Goal: Task Accomplishment & Management: Use online tool/utility

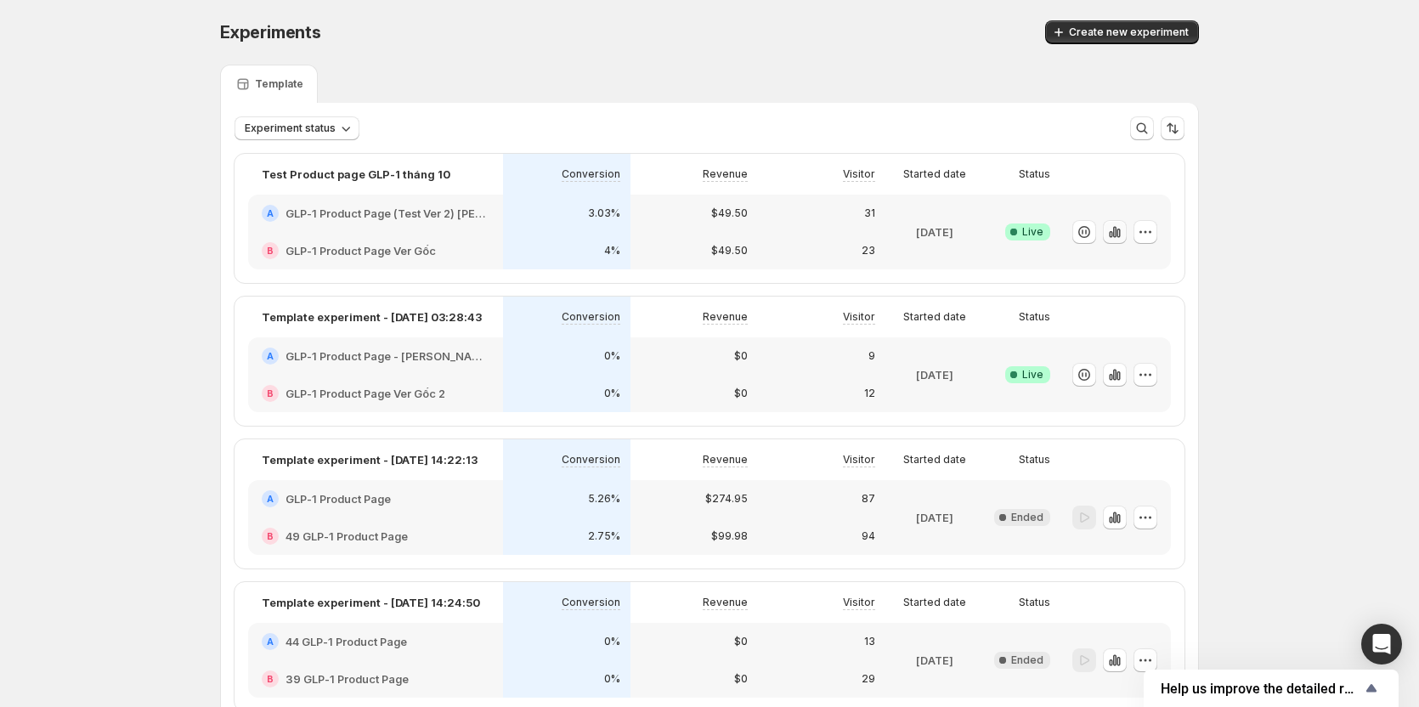
click at [1116, 236] on icon "button" at bounding box center [1114, 231] width 3 height 11
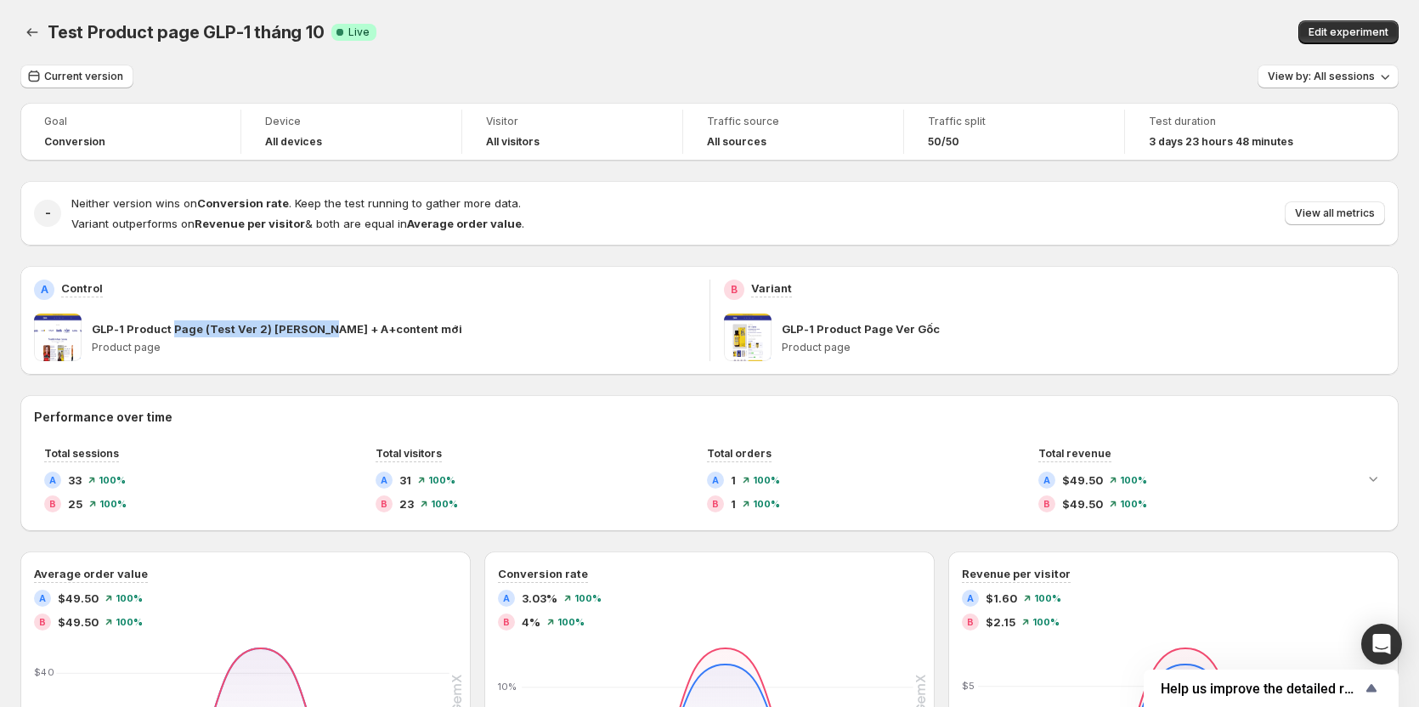
drag, startPoint x: 172, startPoint y: 329, endPoint x: 320, endPoint y: 326, distance: 147.8
click at [320, 326] on p "GLP-1 Product Page (Test Ver 2) [PERSON_NAME] + A+content mới" at bounding box center [277, 328] width 370 height 17
click at [806, 321] on p "GLP-1 Product Page Ver Gốc" at bounding box center [861, 328] width 158 height 17
click at [1333, 212] on span "View all metrics" at bounding box center [1335, 213] width 80 height 14
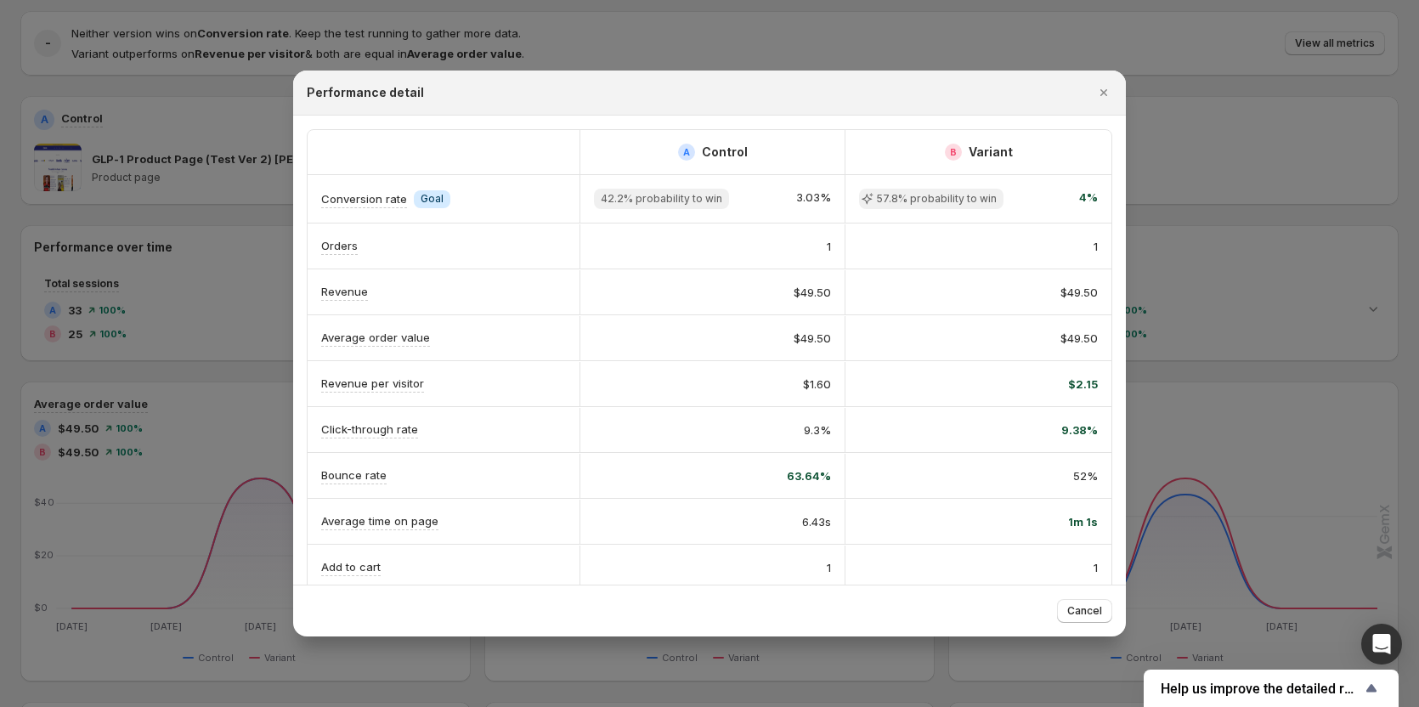
click at [1375, 347] on div at bounding box center [709, 353] width 1419 height 707
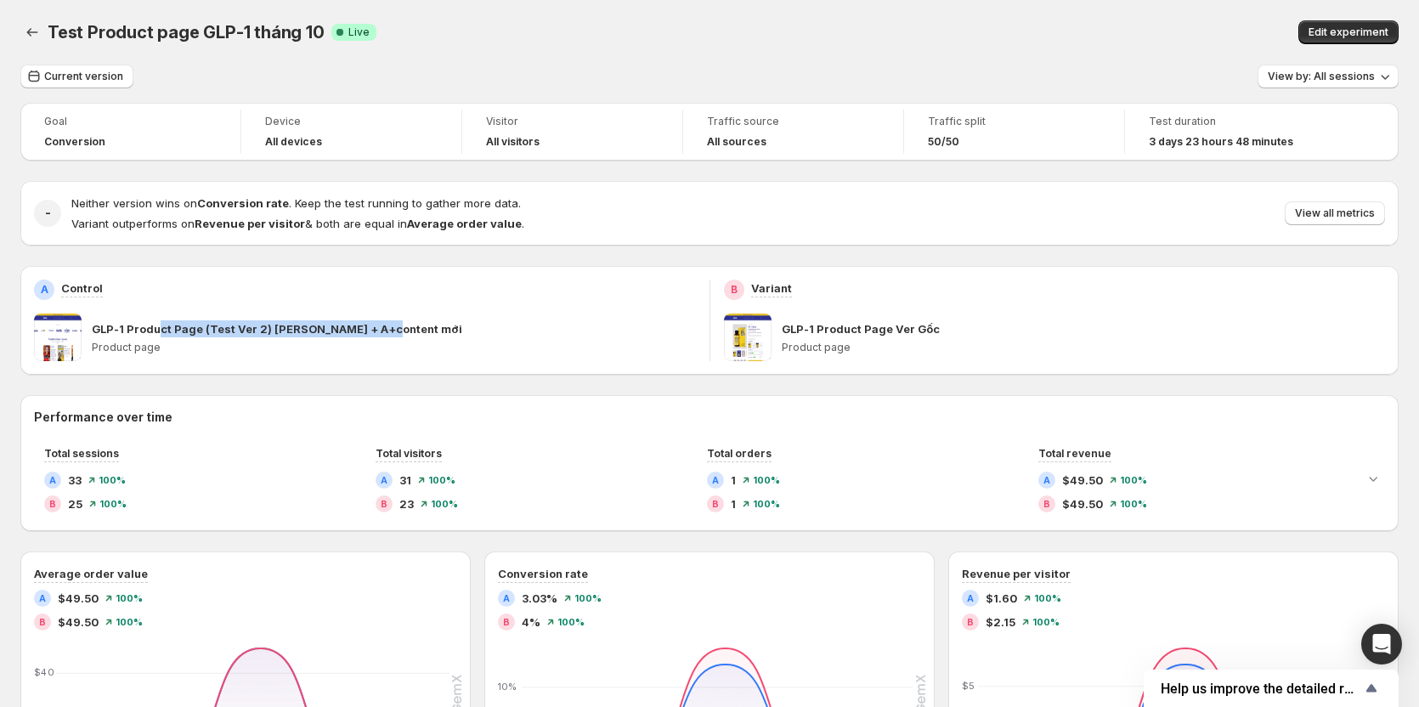
drag, startPoint x: 157, startPoint y: 326, endPoint x: 398, endPoint y: 322, distance: 241.3
click at [398, 322] on div "GLP-1 Product Page (Test Ver 2) [PERSON_NAME] + A+content mới" at bounding box center [394, 328] width 604 height 17
click at [283, 336] on p "GLP-1 Product Page (Test Ver 2) [PERSON_NAME] + A+content mới" at bounding box center [277, 328] width 370 height 17
click at [1375, 38] on span "Edit experiment" at bounding box center [1348, 32] width 80 height 14
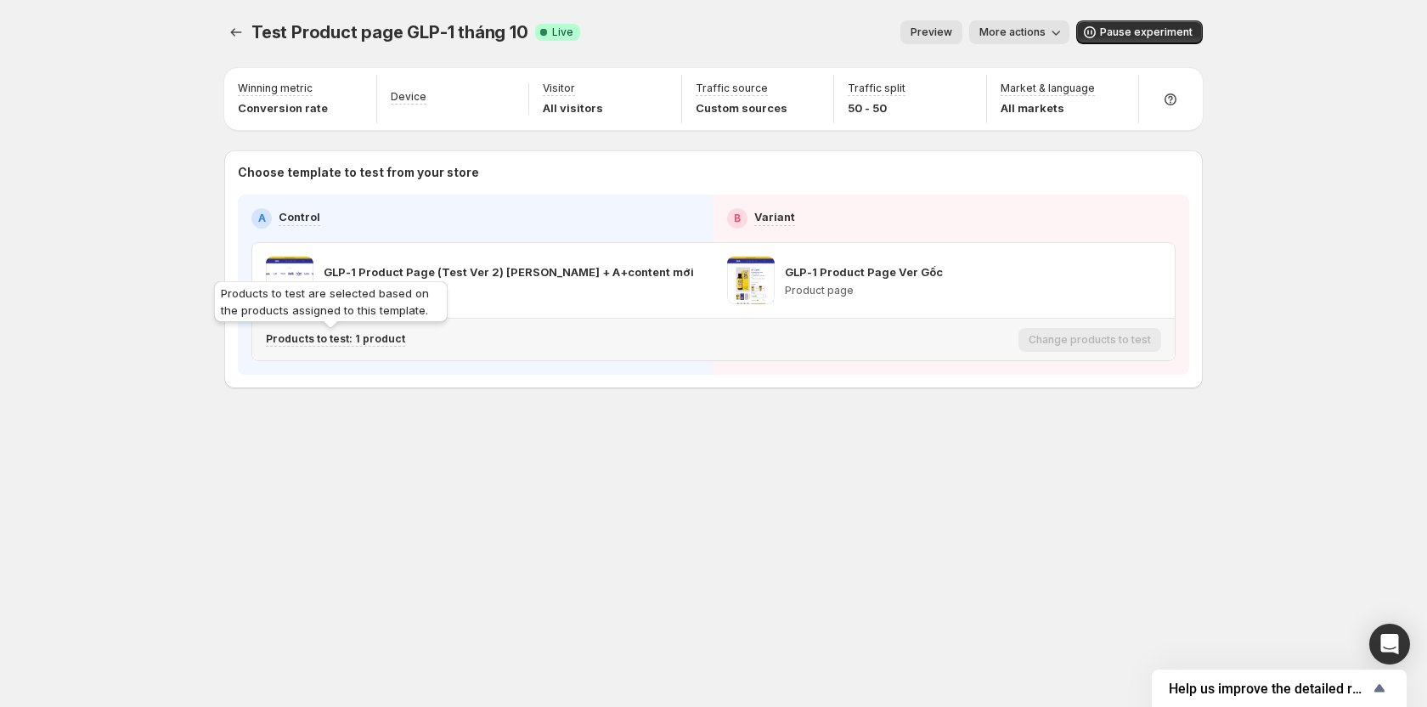
click at [353, 336] on p "Products to test: 1 product" at bounding box center [335, 339] width 139 height 14
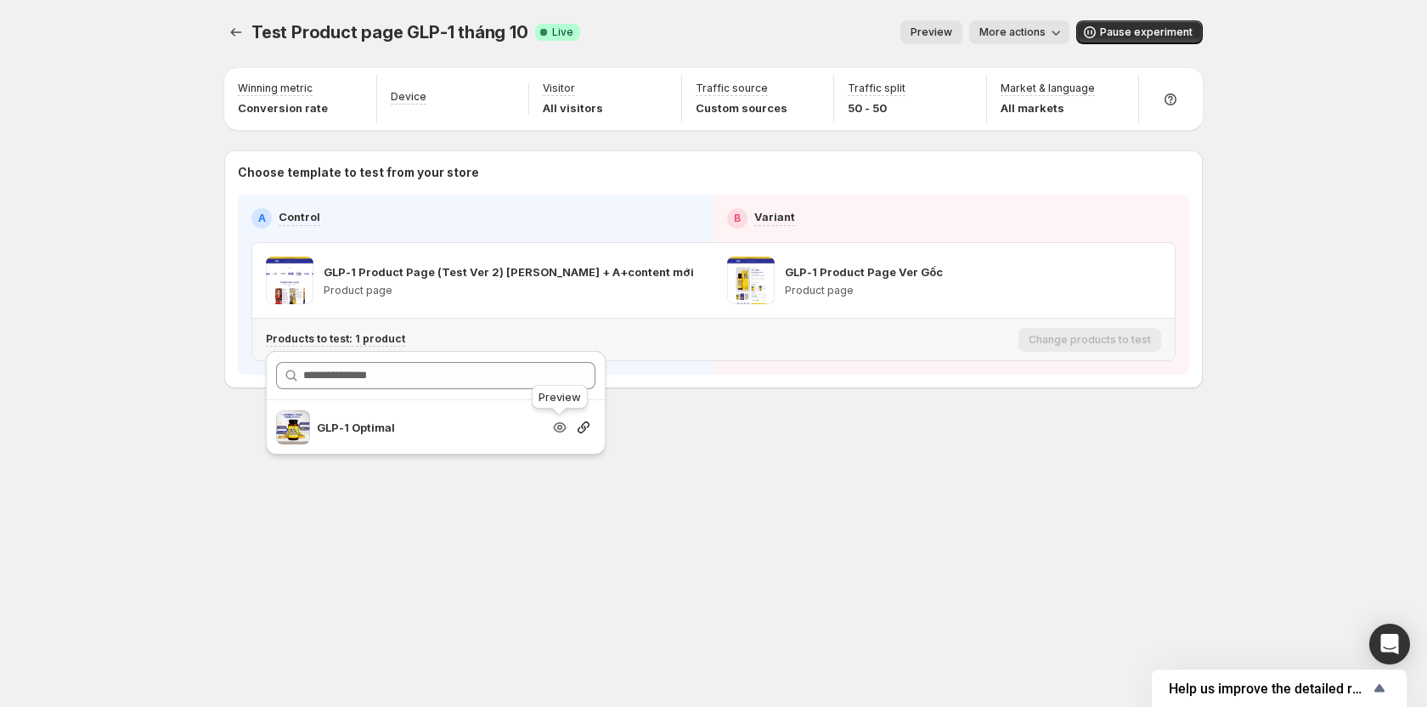
click at [556, 419] on icon "button" at bounding box center [559, 427] width 17 height 17
click at [850, 464] on div "Test Product page GLP-1 tháng 10. This page is ready Test Product page GLP-1 th…" at bounding box center [713, 240] width 1019 height 480
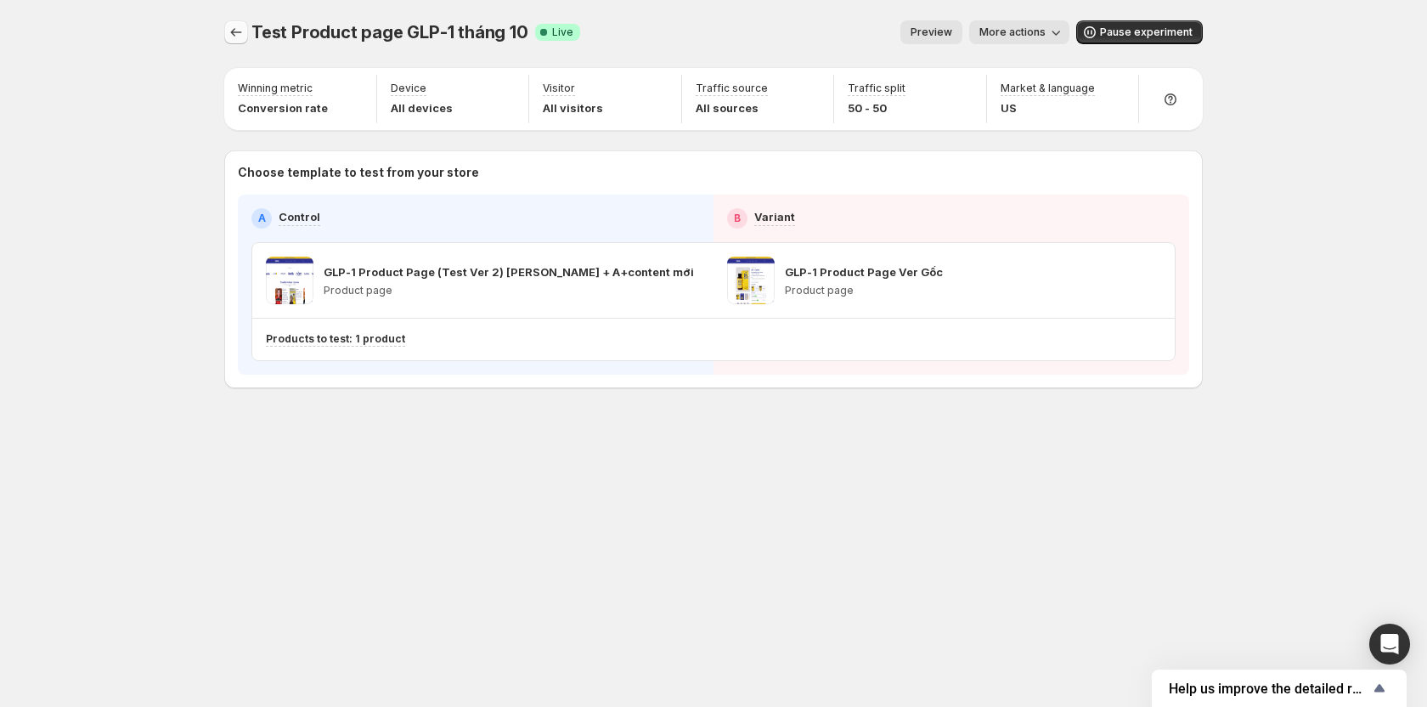
click at [243, 42] on button "Experiments" at bounding box center [236, 32] width 24 height 24
